Goal: Task Accomplishment & Management: Use online tool/utility

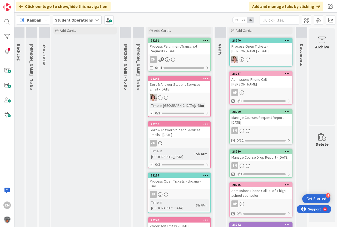
scroll to position [0, 20]
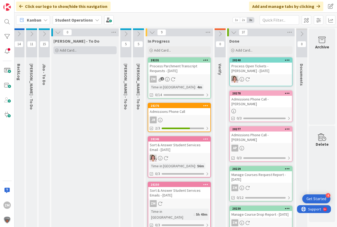
click at [69, 51] on span "Add Card..." at bounding box center [68, 50] width 17 height 5
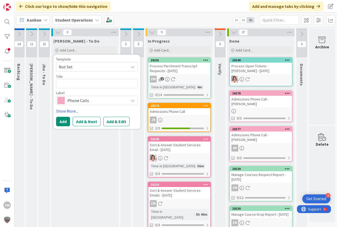
click at [131, 67] on icon at bounding box center [133, 67] width 4 height 4
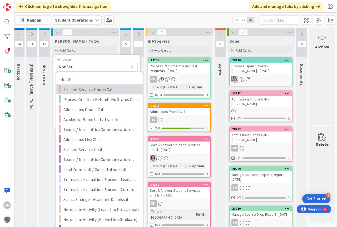
click at [81, 91] on span "Student Services Phone Call" at bounding box center [101, 89] width 75 height 7
type textarea "x"
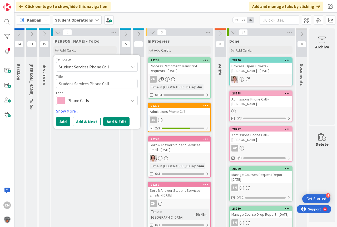
click at [108, 123] on button "Add & Edit" at bounding box center [116, 121] width 26 height 9
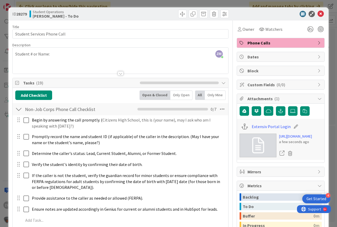
click at [71, 58] on div "ZM [PERSON_NAME] just joined Student # or Name:" at bounding box center [121, 61] width 216 height 26
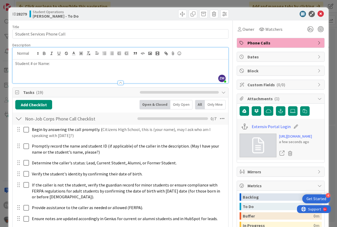
click at [60, 66] on p "Student # or Name:" at bounding box center [120, 64] width 211 height 6
click at [318, 14] on icon at bounding box center [321, 14] width 6 height 6
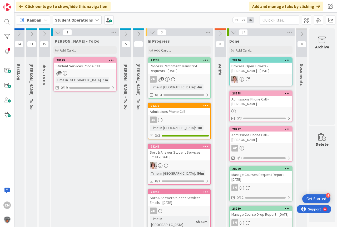
click at [109, 60] on icon at bounding box center [111, 60] width 5 height 4
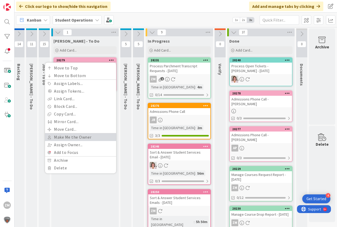
click at [63, 137] on link "Make Me the Owner" at bounding box center [80, 138] width 71 height 8
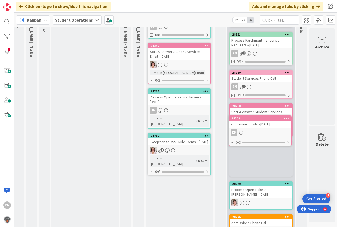
scroll to position [53, 17]
